Goal: Information Seeking & Learning: Understand process/instructions

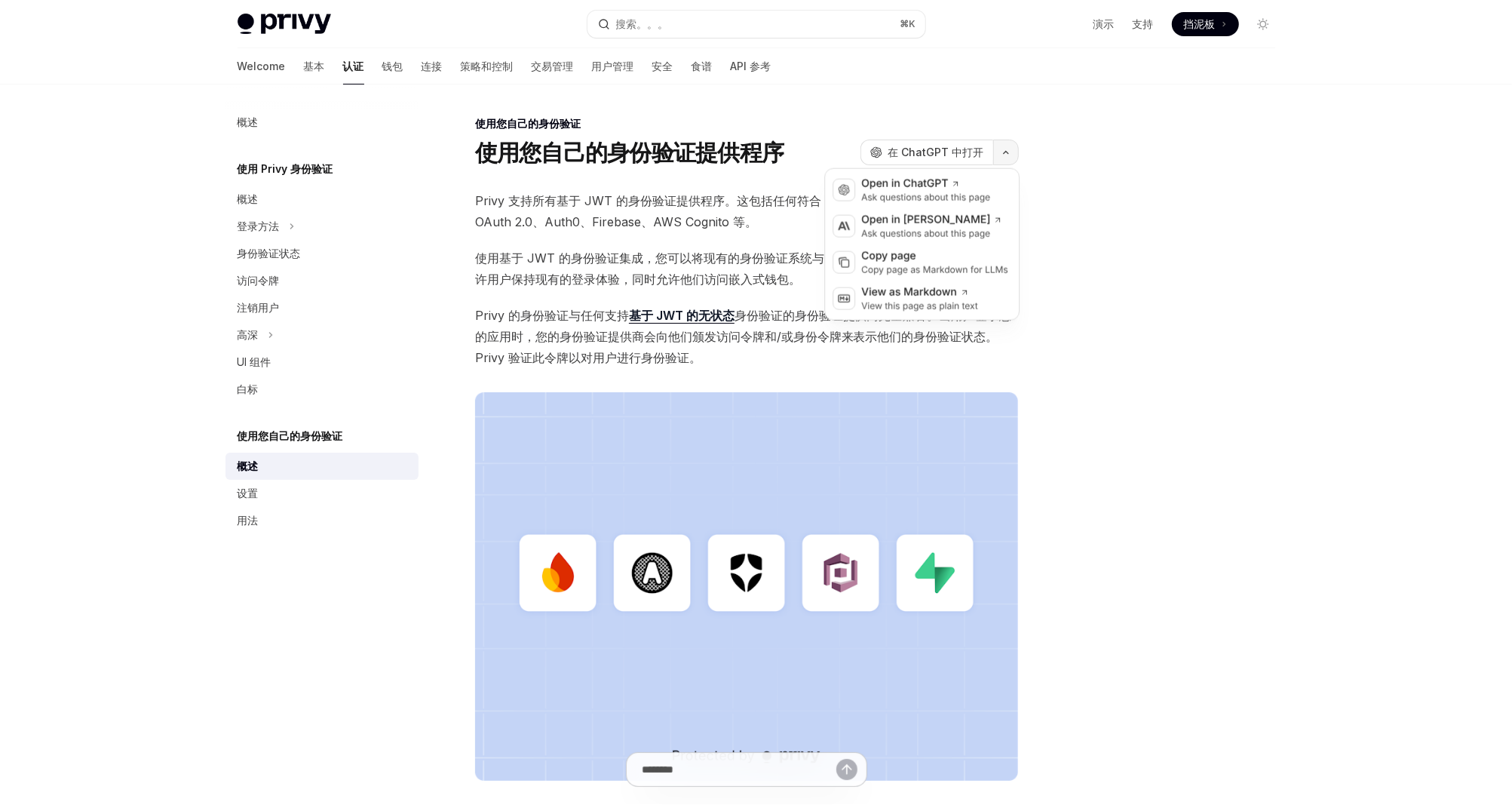
click at [1004, 164] on button "button" at bounding box center [1006, 153] width 25 height 25
click at [1112, 270] on div at bounding box center [1173, 460] width 229 height 691
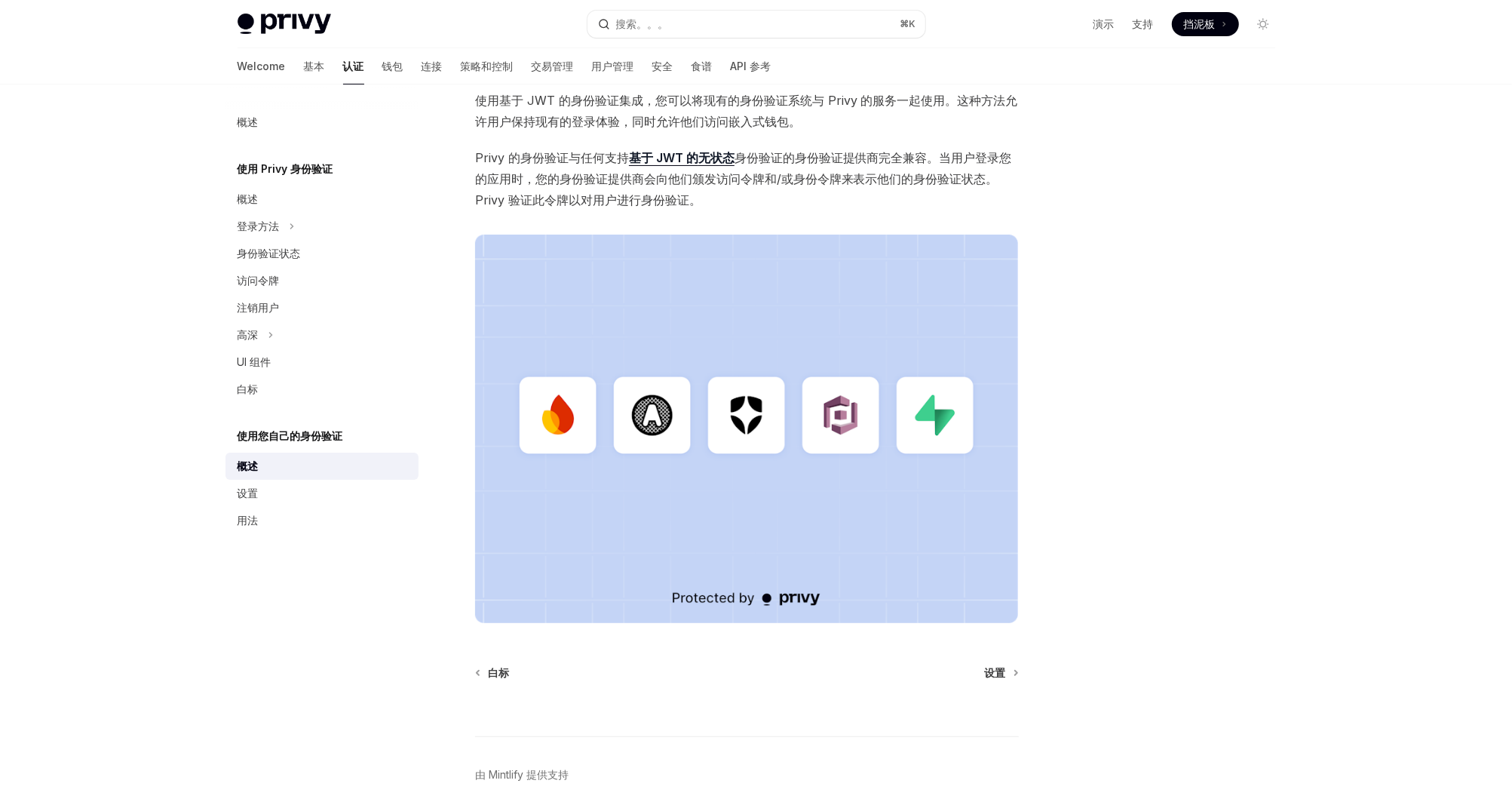
scroll to position [158, 0]
click at [1001, 668] on span "设置" at bounding box center [995, 671] width 21 height 15
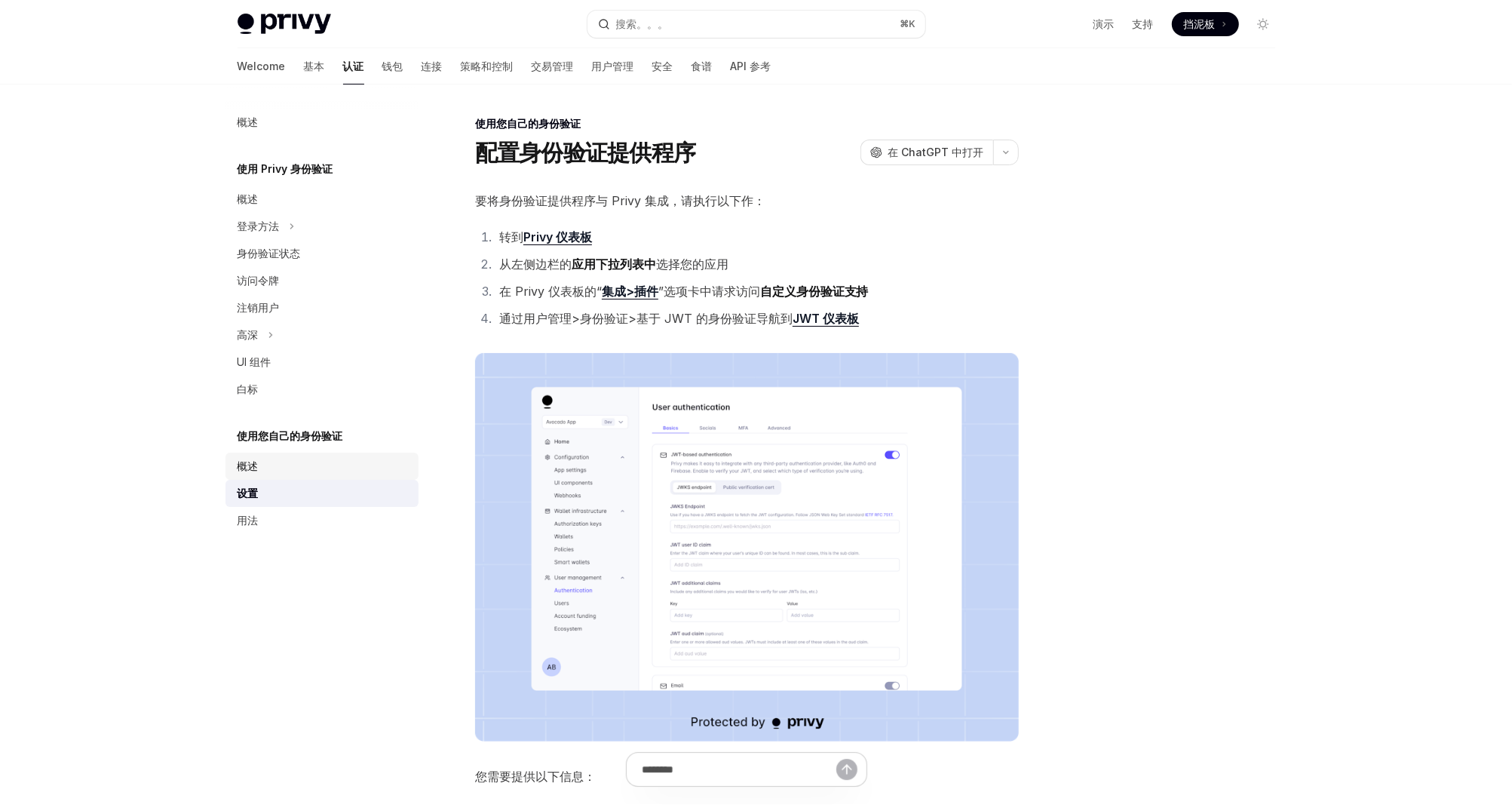
click at [298, 472] on div "概述" at bounding box center [323, 466] width 172 height 18
type textarea "*"
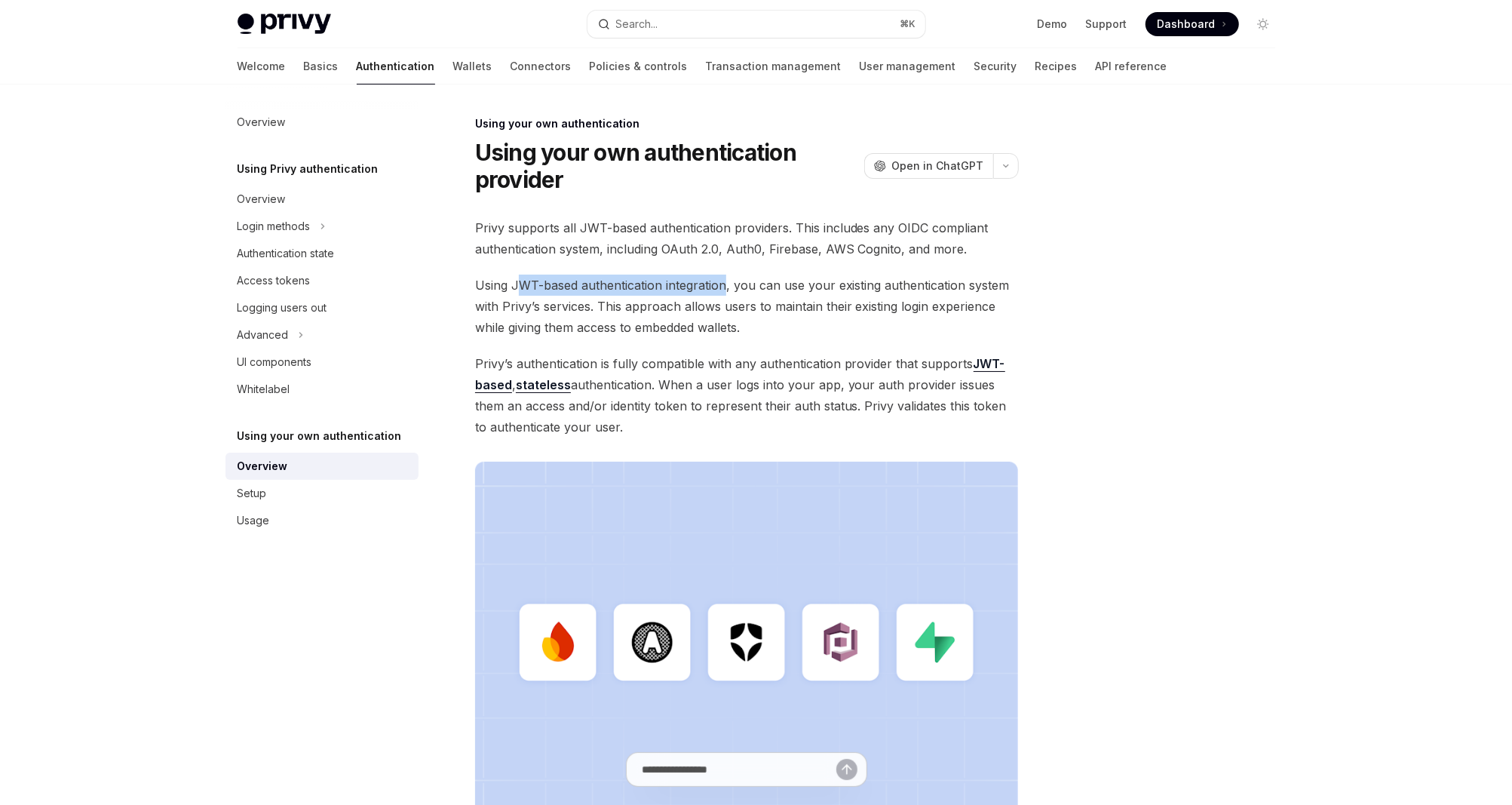
drag, startPoint x: 515, startPoint y: 289, endPoint x: 725, endPoint y: 289, distance: 210.0
click at [725, 289] on span "Using JWT-based authentication integration, you can use your existing authentic…" at bounding box center [747, 306] width 543 height 64
copy span "WT-based authentication integration"
